Goal: Check status: Check status

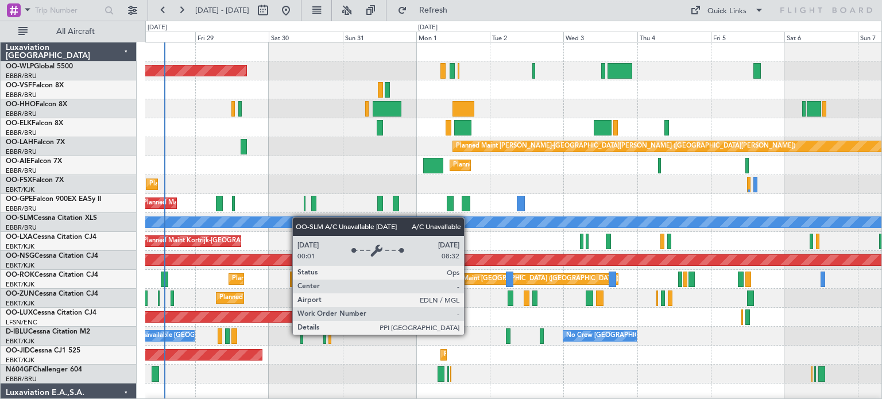
click at [295, 218] on div "Planned Maint [GEOGRAPHIC_DATA] ([GEOGRAPHIC_DATA]) Planned Maint [GEOGRAPHIC_D…" at bounding box center [513, 392] width 736 height 701
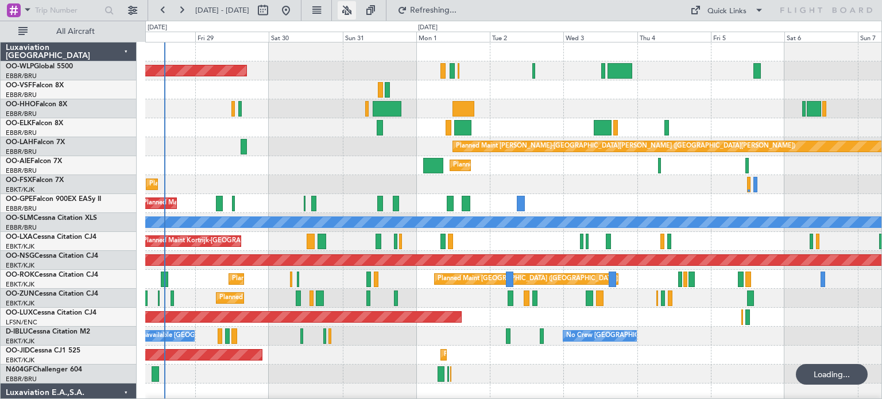
click at [356, 10] on button at bounding box center [347, 10] width 18 height 18
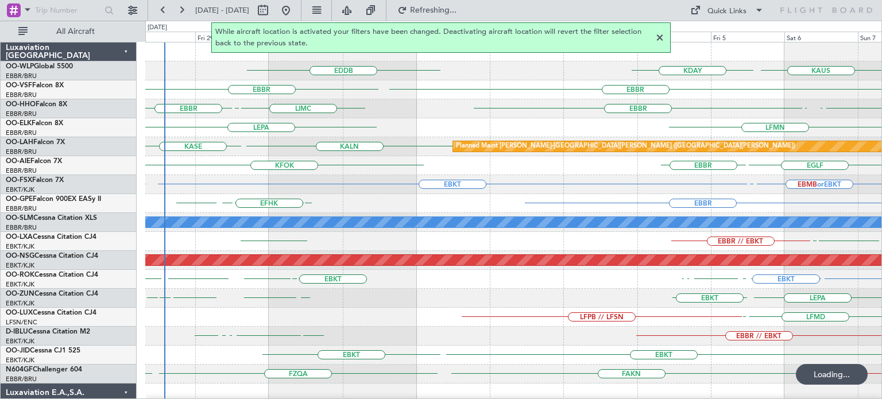
click at [658, 37] on div at bounding box center [660, 38] width 14 height 14
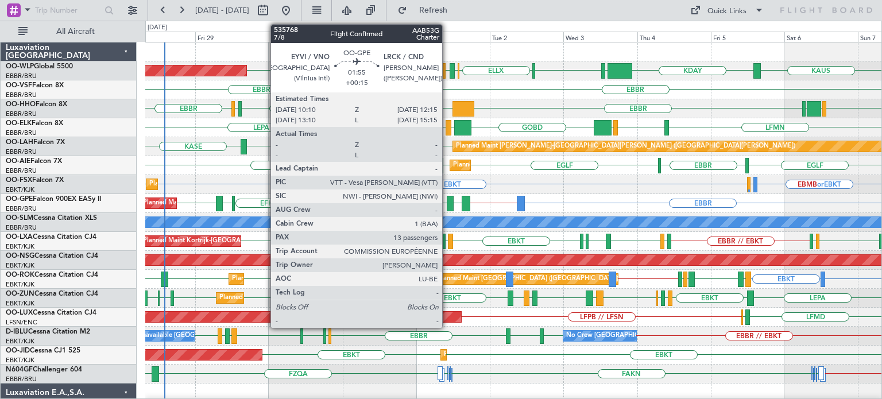
click at [447, 201] on div at bounding box center [450, 204] width 7 height 16
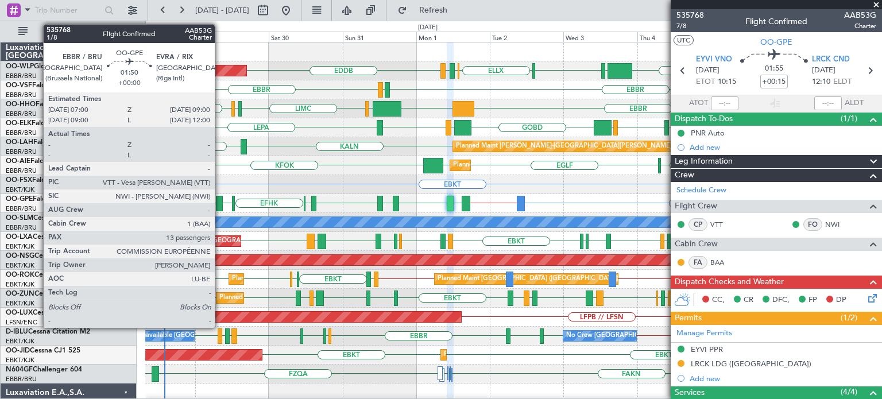
click at [220, 198] on div at bounding box center [219, 204] width 6 height 16
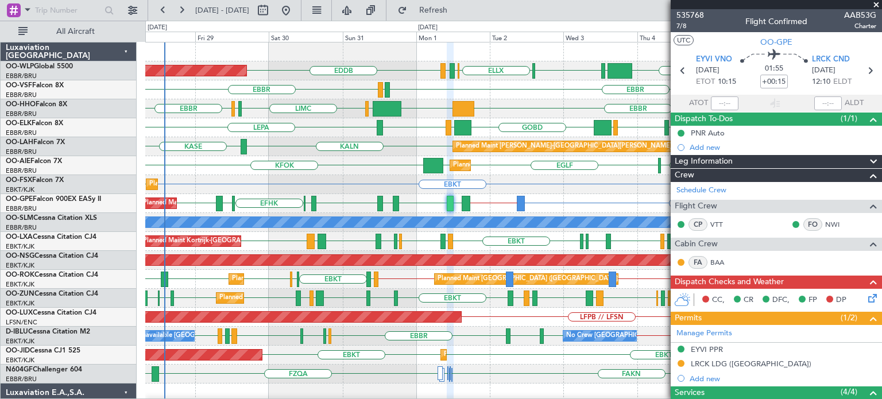
click at [536, 367] on div "FZQA // EBBR FAKN [PERSON_NAME] FAKN FZQA FZAA [PERSON_NAME] FAKN" at bounding box center [513, 374] width 736 height 19
click at [516, 170] on div "EGLF [GEOGRAPHIC_DATA] [GEOGRAPHIC_DATA] [GEOGRAPHIC_DATA] KFOK Planned Maint […" at bounding box center [513, 165] width 736 height 19
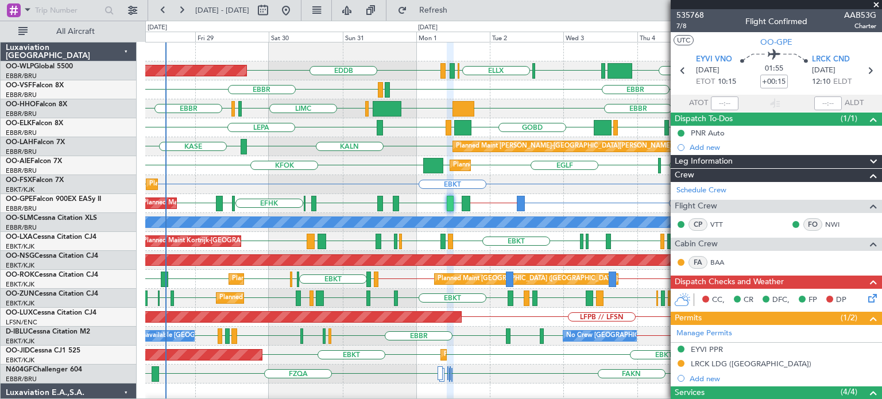
click at [875, 2] on span at bounding box center [876, 5] width 11 height 10
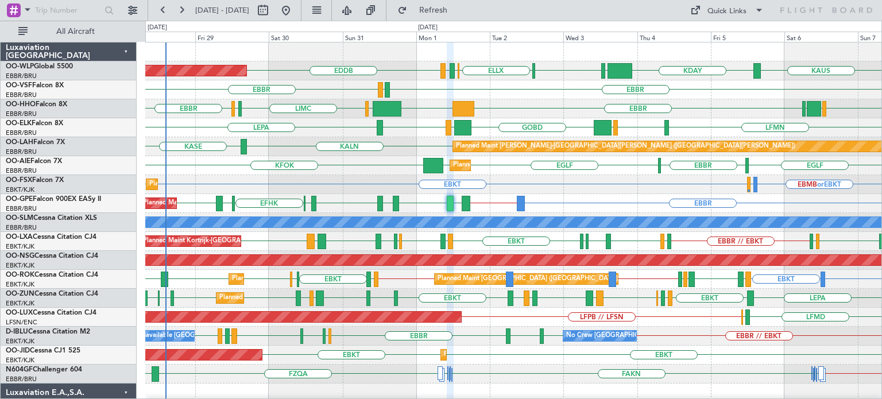
type input "0"
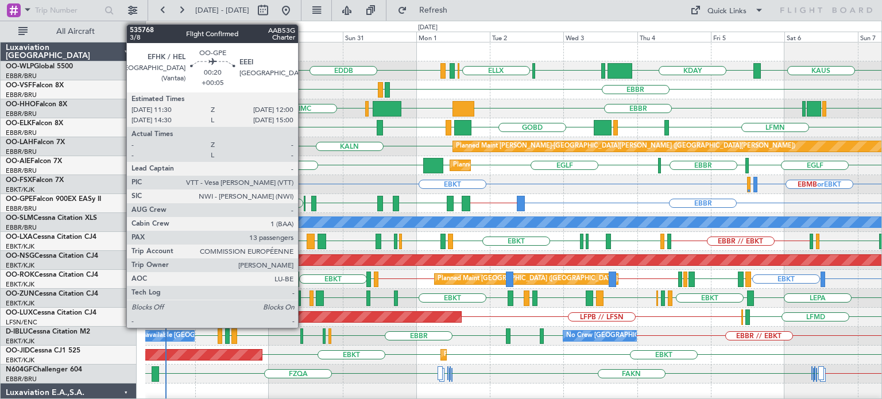
click at [304, 202] on div at bounding box center [305, 204] width 2 height 16
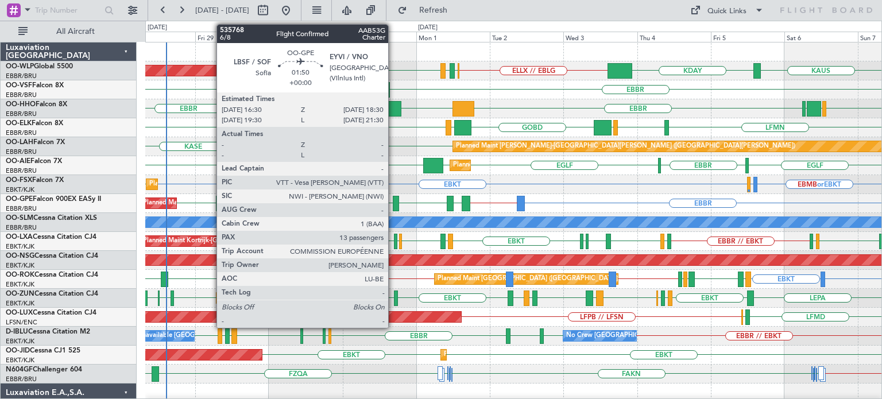
click at [393, 199] on div at bounding box center [396, 204] width 6 height 16
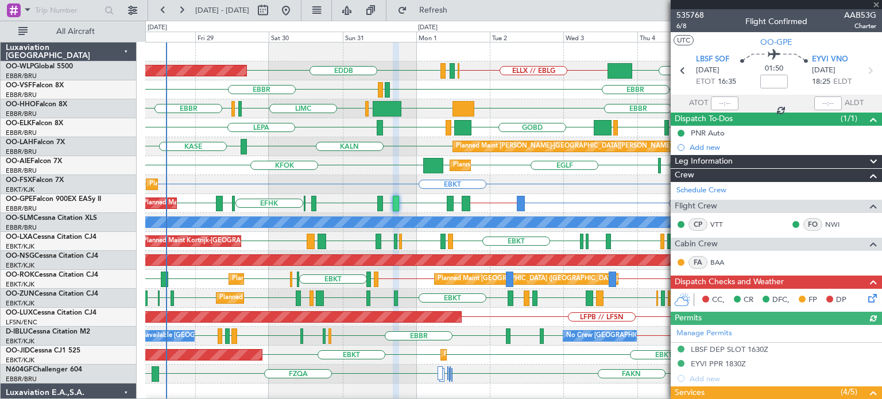
scroll to position [230, 0]
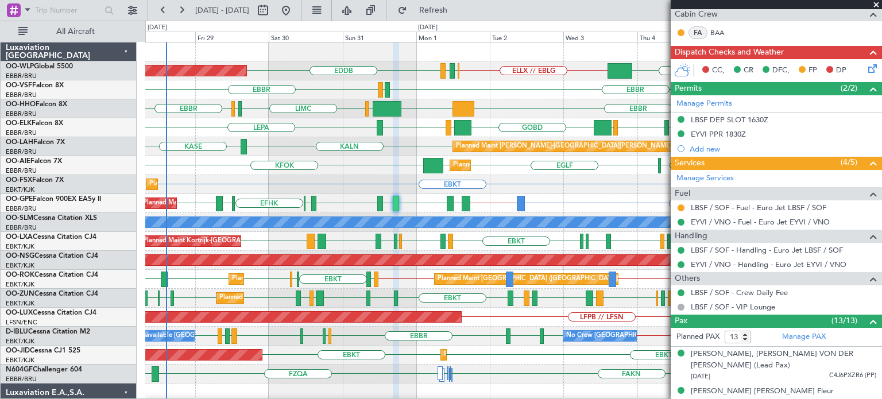
click at [341, 169] on div "EBBR [GEOGRAPHIC_DATA] [GEOGRAPHIC_DATA] KFOK [GEOGRAPHIC_DATA] Planned Maint […" at bounding box center [513, 165] width 736 height 19
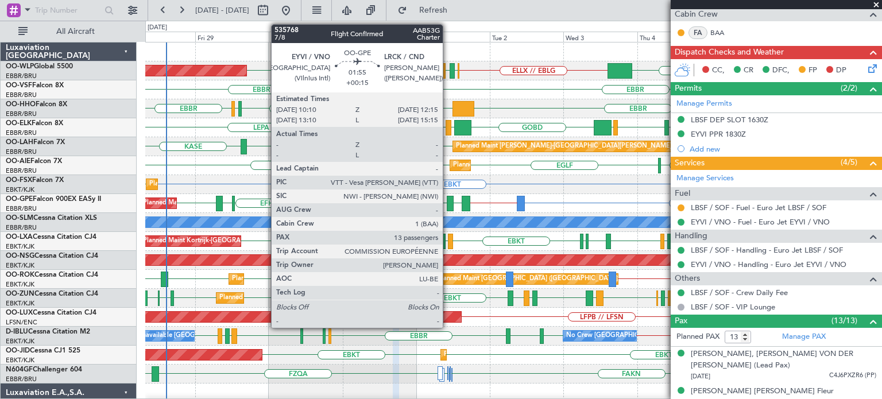
click at [448, 199] on div at bounding box center [450, 204] width 7 height 16
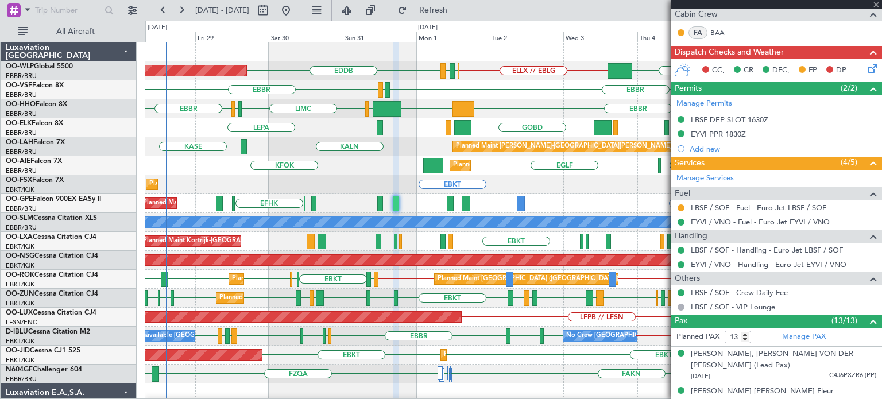
type input "+00:15"
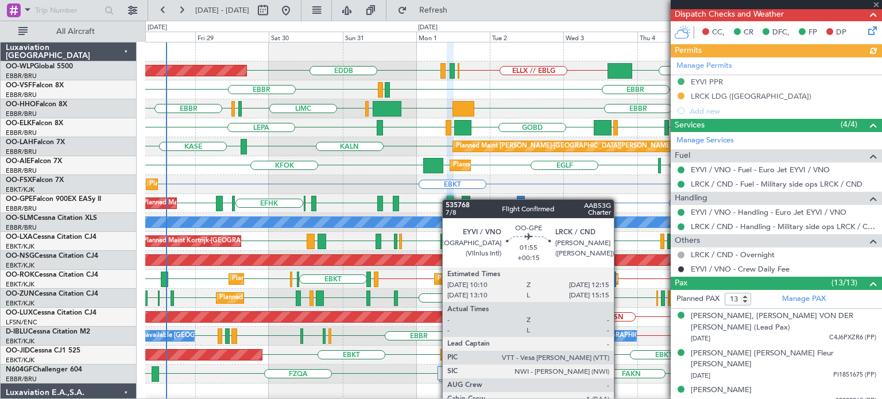
scroll to position [0, 0]
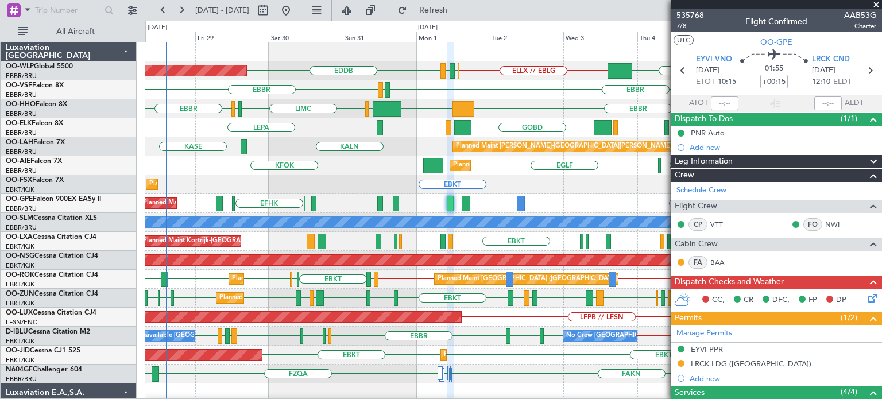
click at [876, 3] on span at bounding box center [876, 5] width 11 height 10
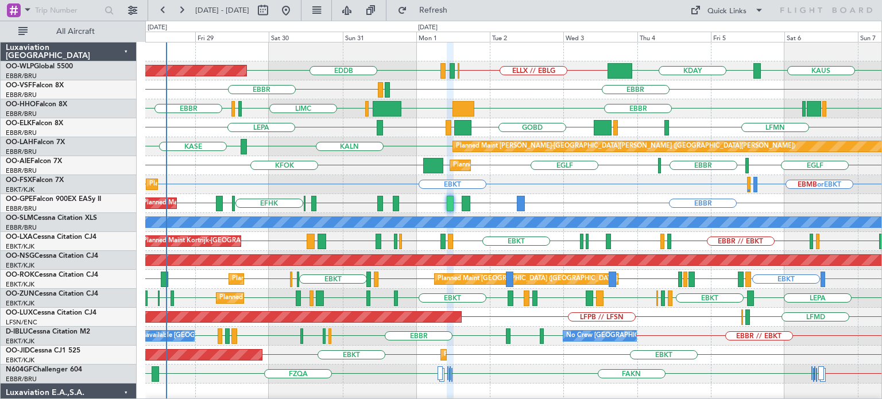
type input "0"
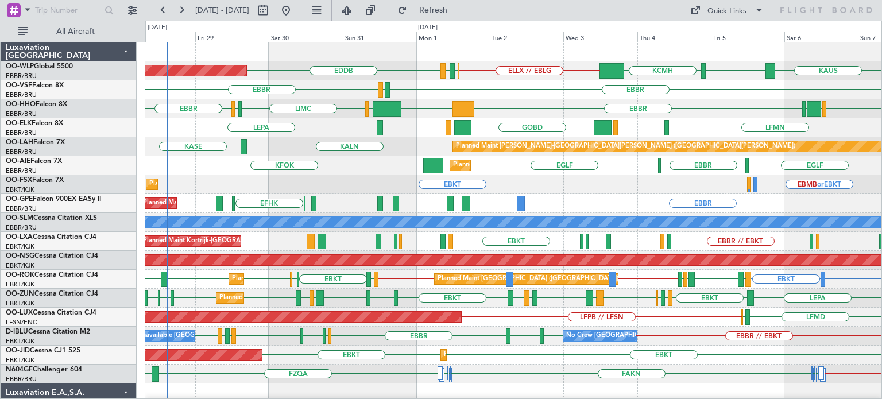
click at [384, 168] on div "EBBR [GEOGRAPHIC_DATA] [GEOGRAPHIC_DATA] KFOK [GEOGRAPHIC_DATA] Planned Maint […" at bounding box center [513, 165] width 736 height 19
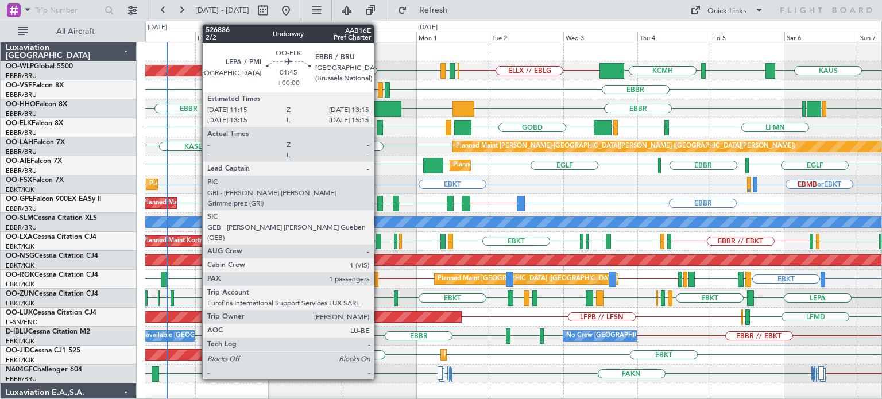
click at [379, 125] on div at bounding box center [380, 128] width 6 height 16
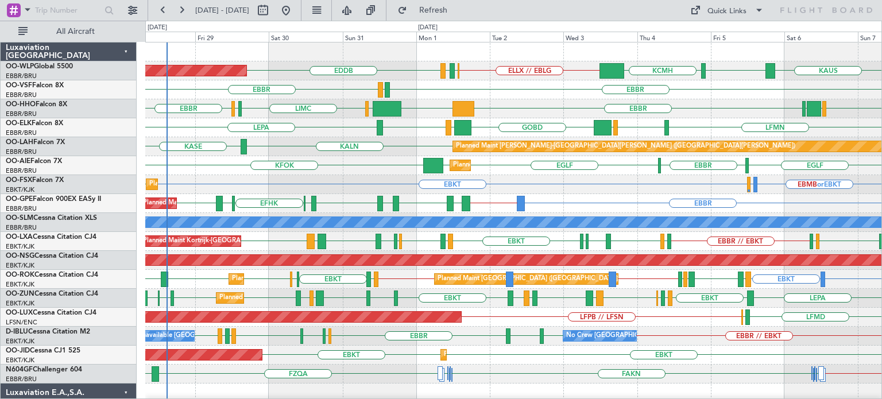
click at [420, 140] on div "KALN [GEOGRAPHIC_DATA] Planned [GEOGRAPHIC_DATA][PERSON_NAME]-[GEOGRAPHIC_DATA]…" at bounding box center [513, 146] width 736 height 19
